Goal: Find specific page/section: Find specific page/section

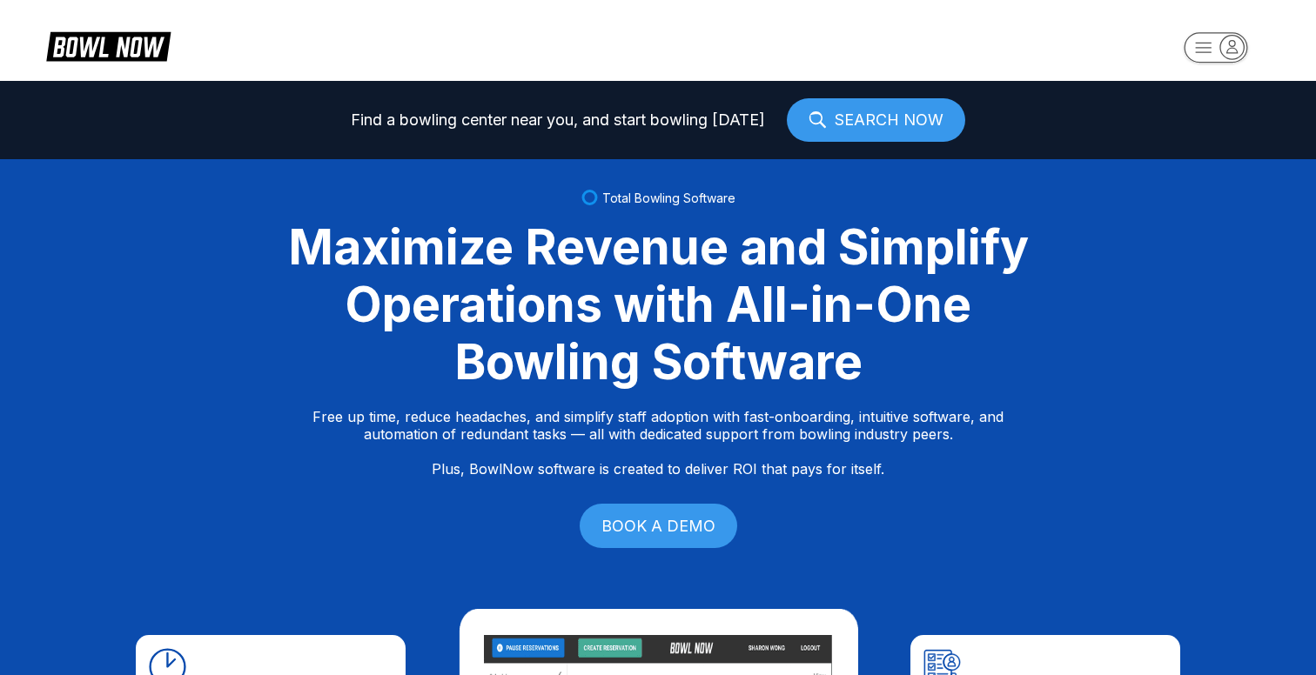
click at [1206, 56] on rect "button" at bounding box center [1215, 47] width 64 height 30
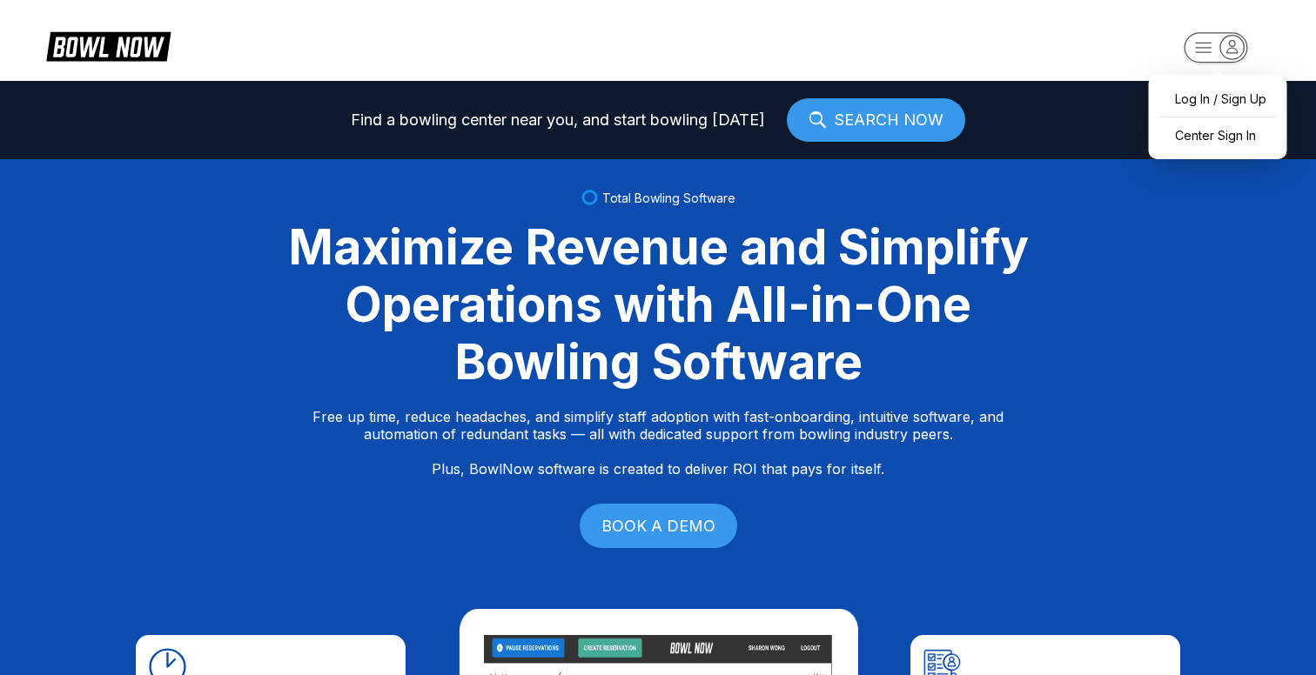
click at [1223, 170] on div "Total Bowling Software Maximize Revenue and Simplify Operations with All-in-One…" at bounding box center [658, 371] width 1316 height 424
click at [1207, 55] on rect "button" at bounding box center [1215, 47] width 64 height 30
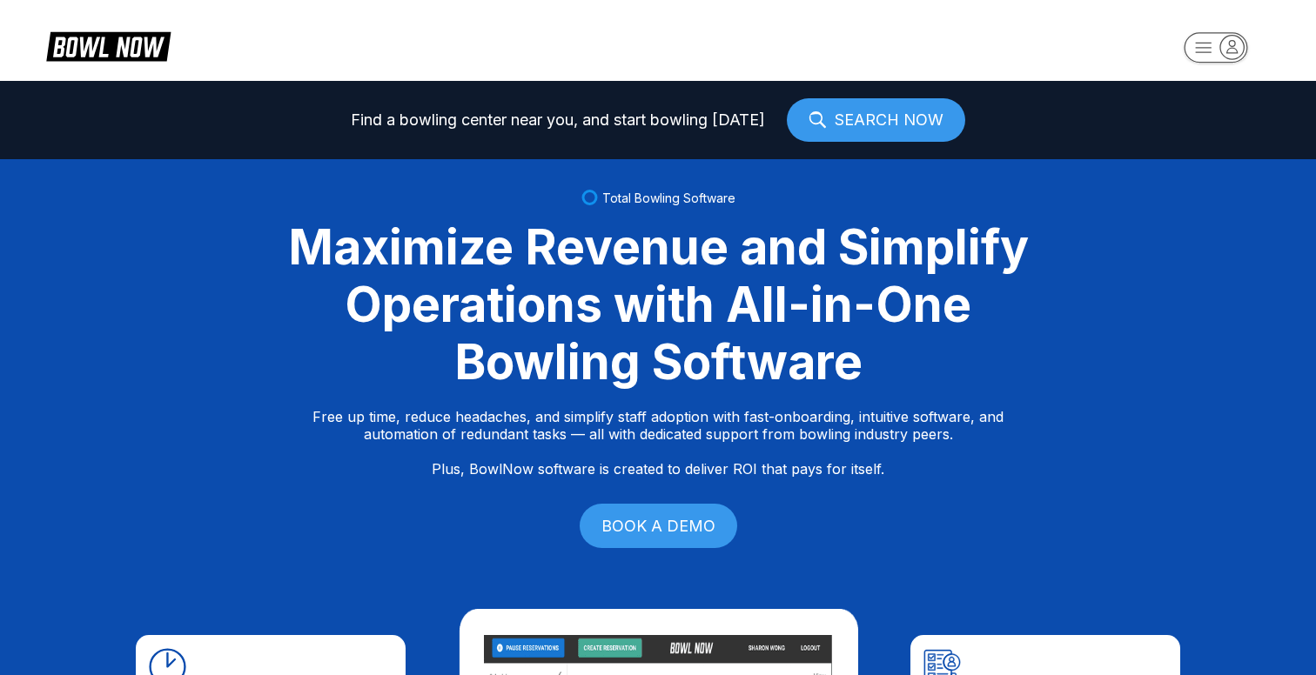
click at [861, 138] on link "SEARCH NOW" at bounding box center [876, 120] width 178 height 44
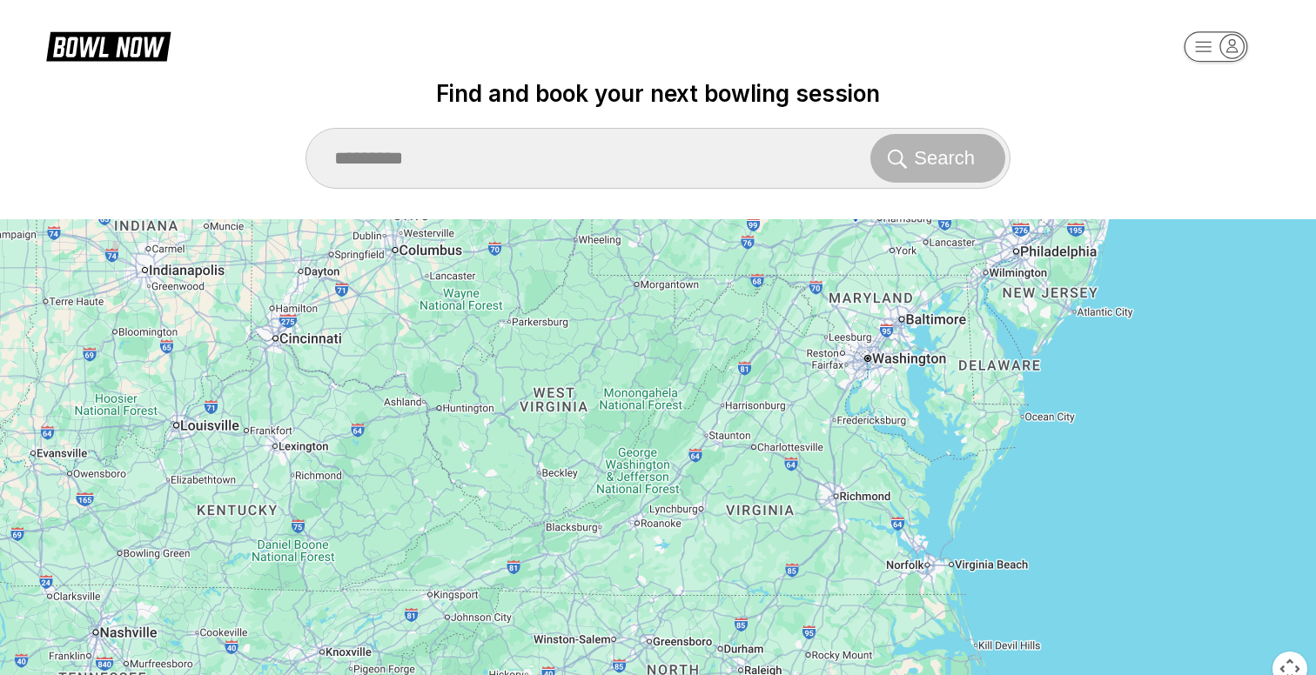
drag, startPoint x: 786, startPoint y: 473, endPoint x: 868, endPoint y: 225, distance: 261.4
click at [868, 225] on icon "Midway Bowling - Carlisle" at bounding box center [856, 199] width 58 height 58
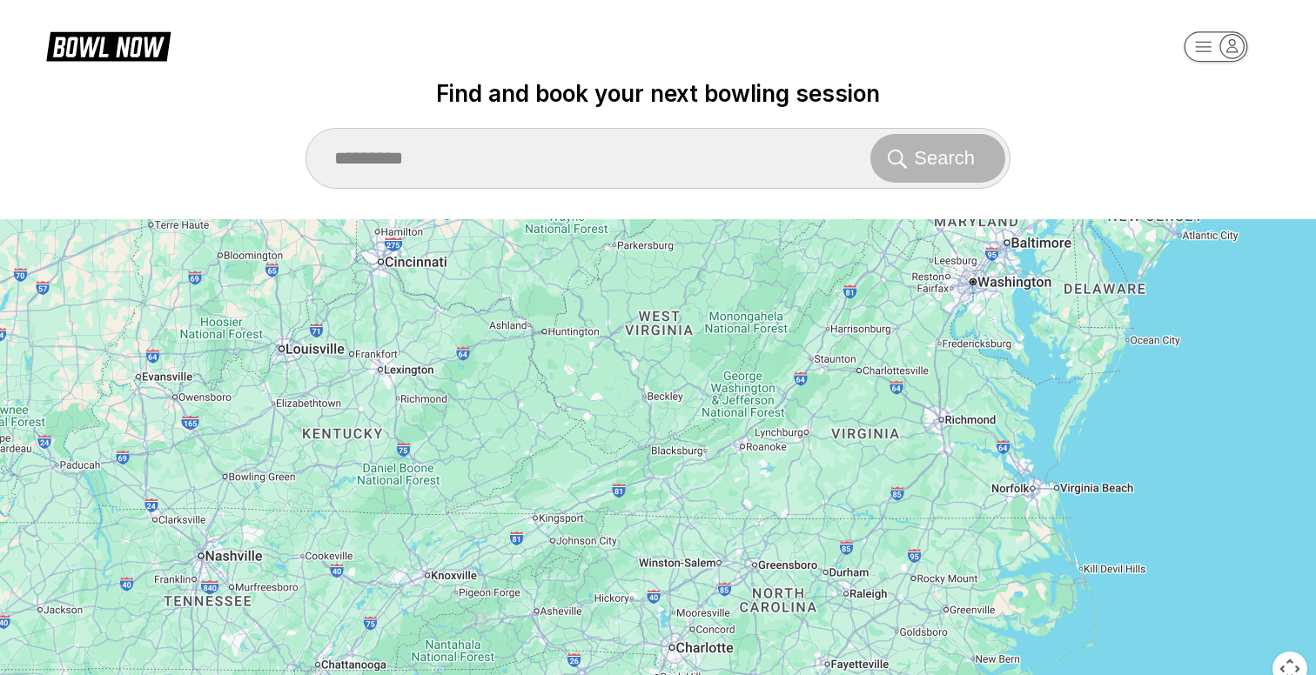
drag, startPoint x: 645, startPoint y: 444, endPoint x: 916, endPoint y: 224, distance: 348.9
click at [916, 224] on div "To activate drag with keyboard, press Alt + Enter. Once in keyboard drag state,…" at bounding box center [658, 463] width 1316 height 488
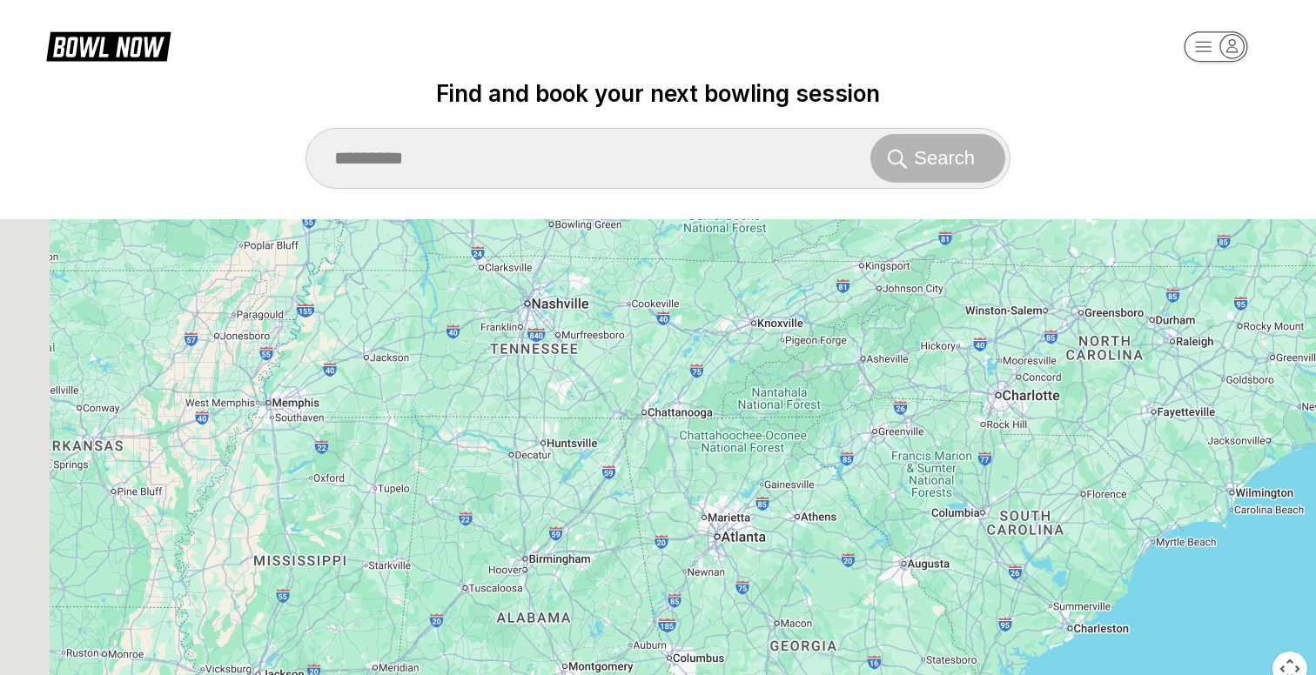
drag, startPoint x: 874, startPoint y: 287, endPoint x: 1063, endPoint y: 156, distance: 230.0
click at [1063, 219] on div "To activate drag with keyboard, press Alt + Enter. Once in keyboard drag state,…" at bounding box center [658, 463] width 1316 height 488
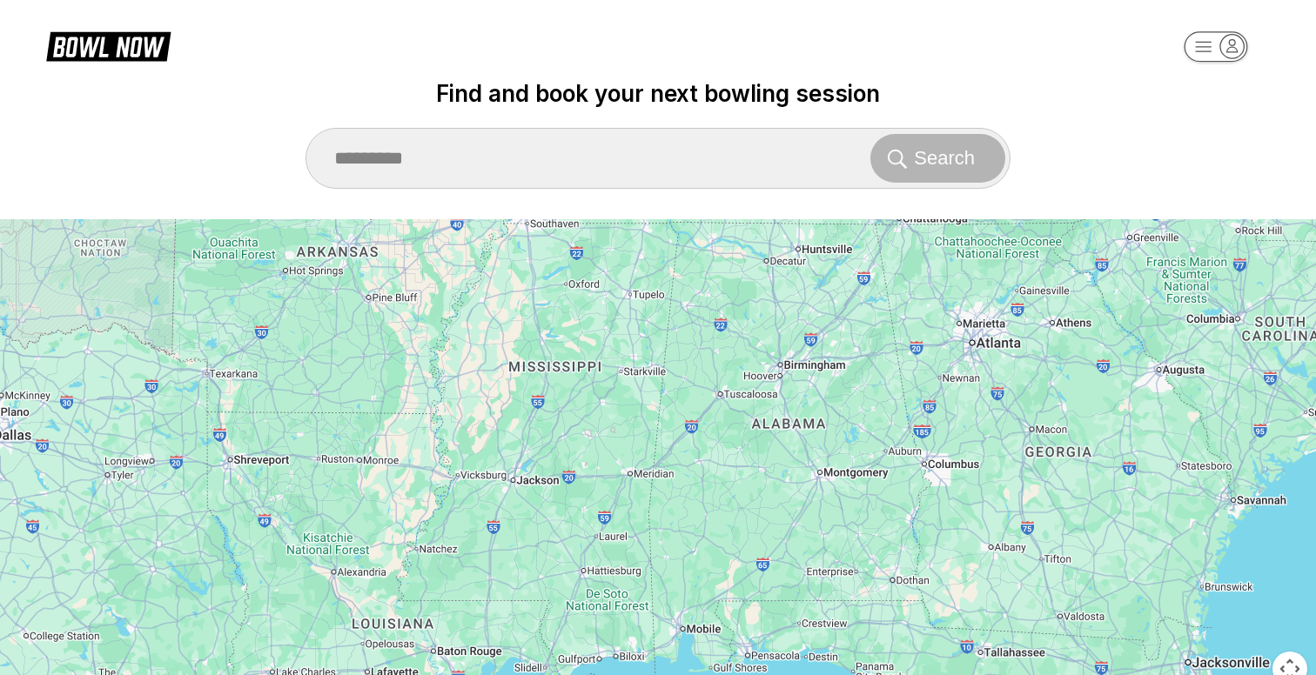
drag, startPoint x: 795, startPoint y: 398, endPoint x: 1032, endPoint y: 218, distance: 297.4
click at [1032, 219] on div "To activate drag with keyboard, press Alt + Enter. Once in keyboard drag state,…" at bounding box center [658, 463] width 1316 height 488
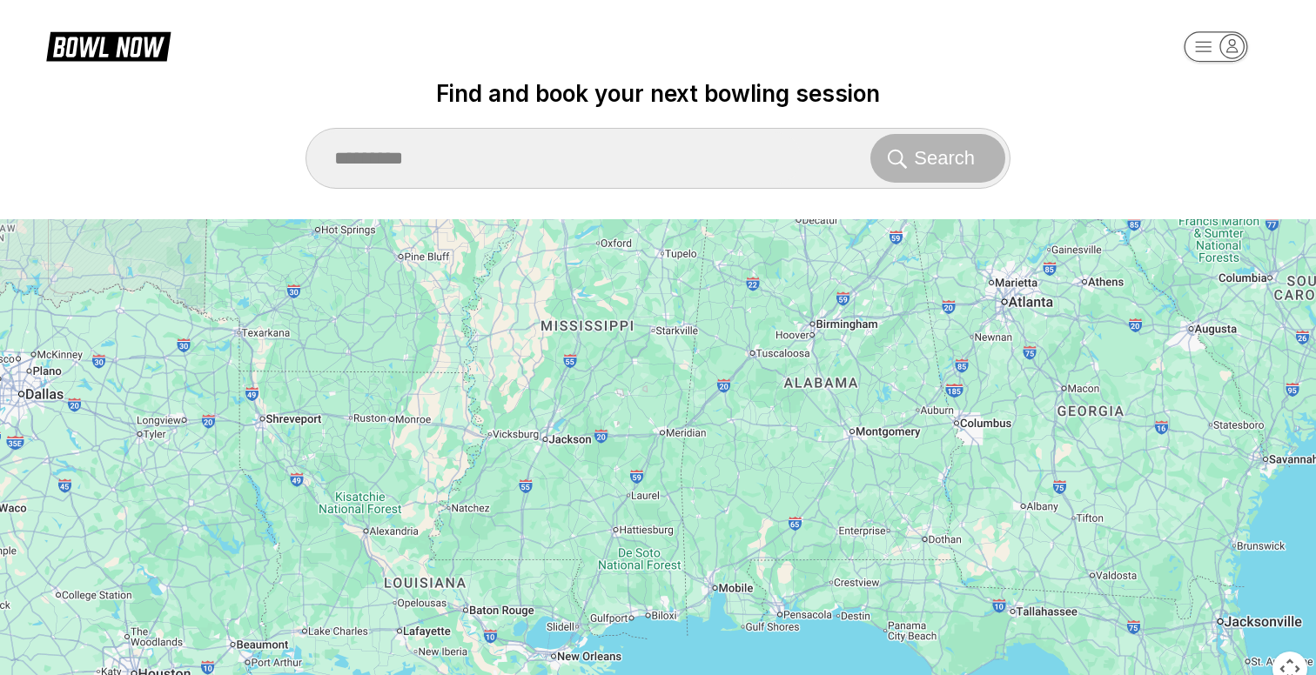
drag, startPoint x: 747, startPoint y: 548, endPoint x: 779, endPoint y: 506, distance: 52.9
click at [779, 506] on div "To activate drag with keyboard, press Alt + Enter. Once in keyboard drag state,…" at bounding box center [658, 463] width 1316 height 488
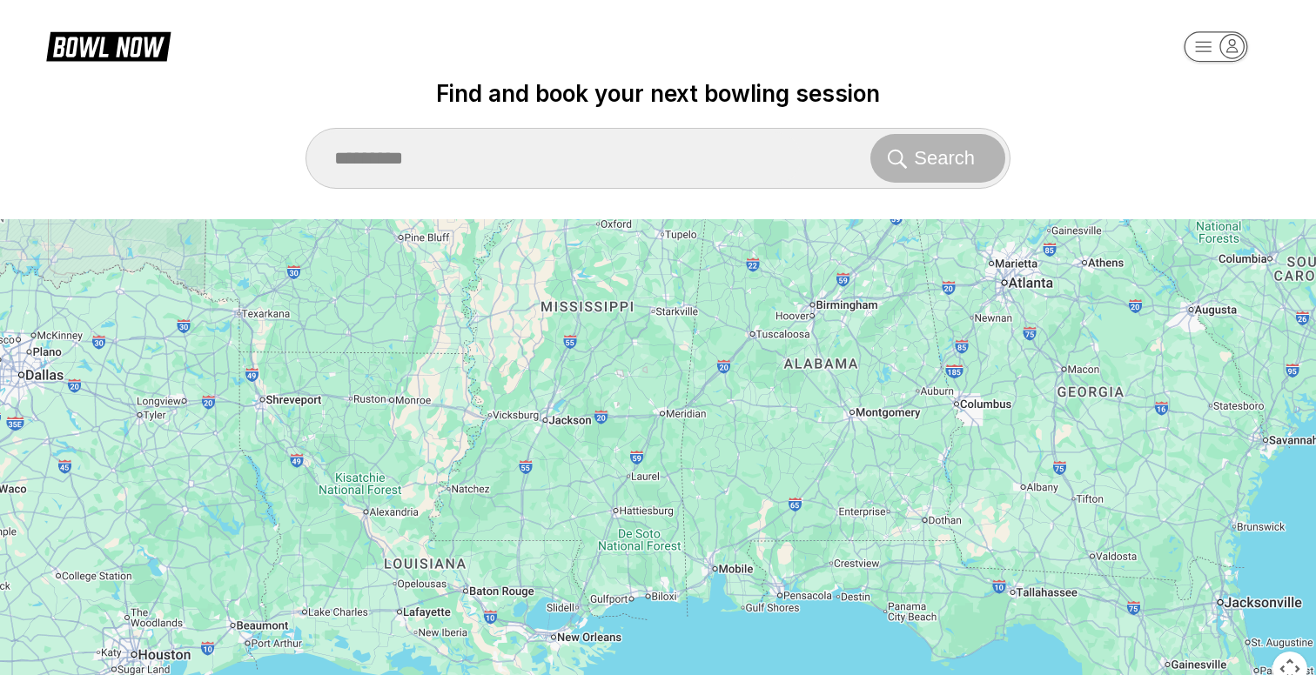
drag, startPoint x: 555, startPoint y: 656, endPoint x: 555, endPoint y: 634, distance: 21.8
click at [555, 634] on div "To activate drag with keyboard, press Alt + Enter. Once in keyboard drag state,…" at bounding box center [658, 463] width 1316 height 488
